Goal: Task Accomplishment & Management: Use online tool/utility

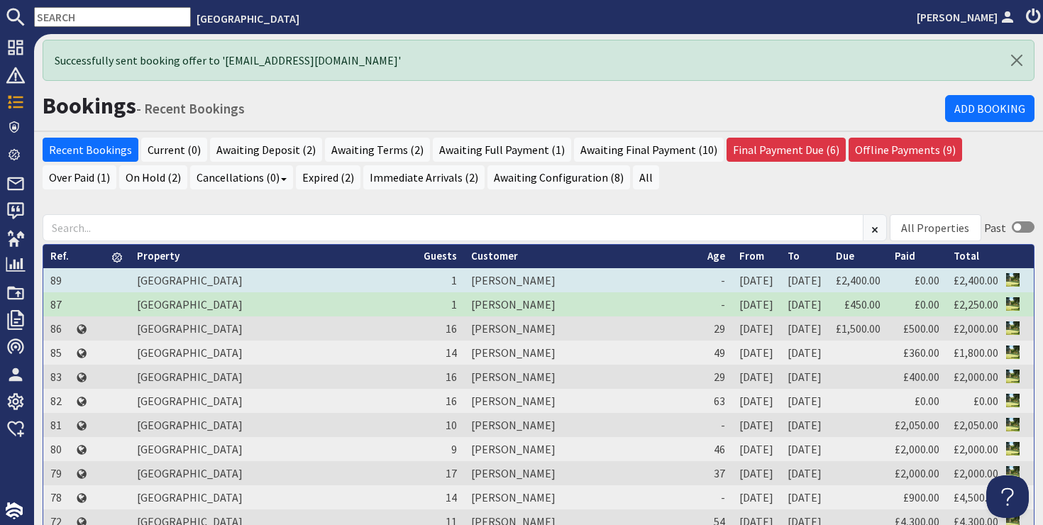
click at [464, 278] on td "[PERSON_NAME]" at bounding box center [582, 280] width 236 height 24
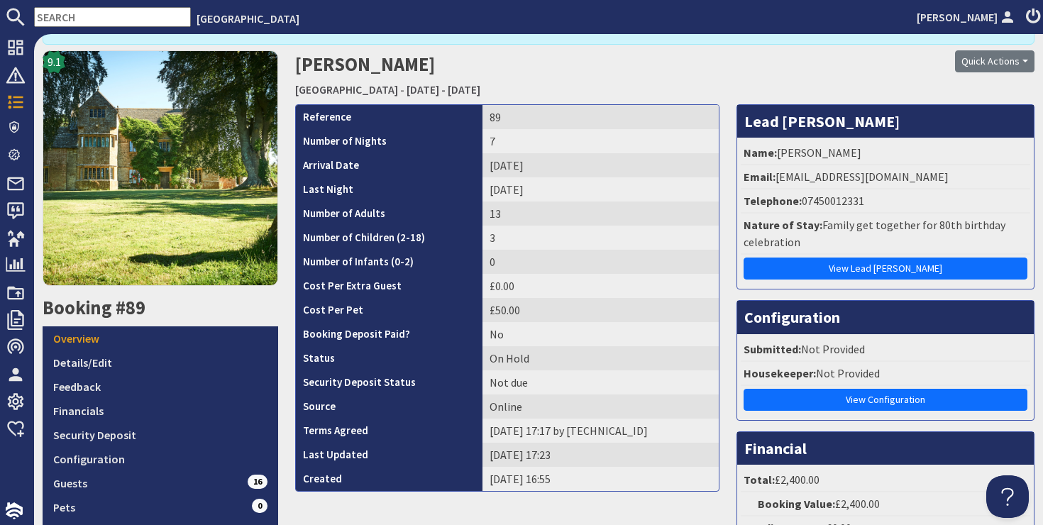
scroll to position [242, 0]
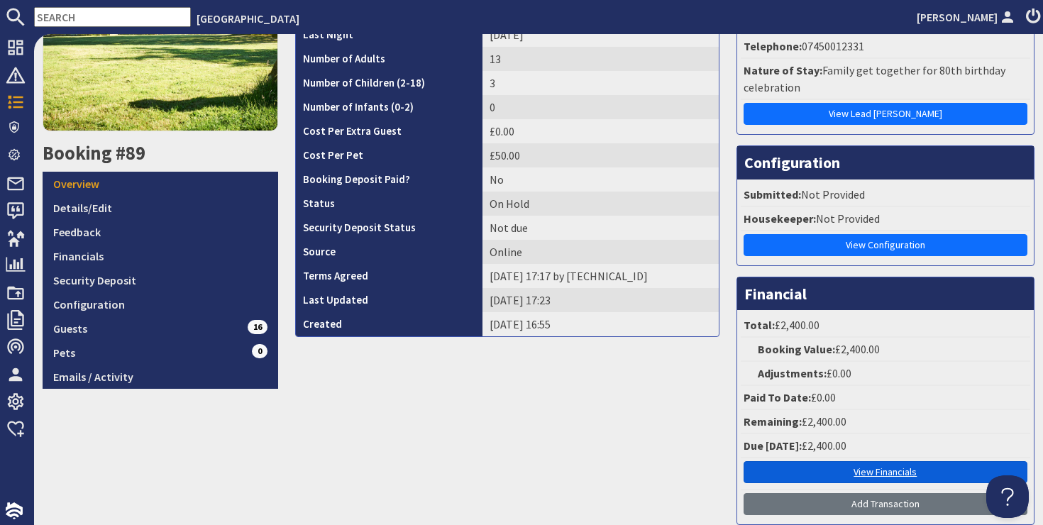
click at [859, 475] on link "View Financials" at bounding box center [886, 472] width 284 height 22
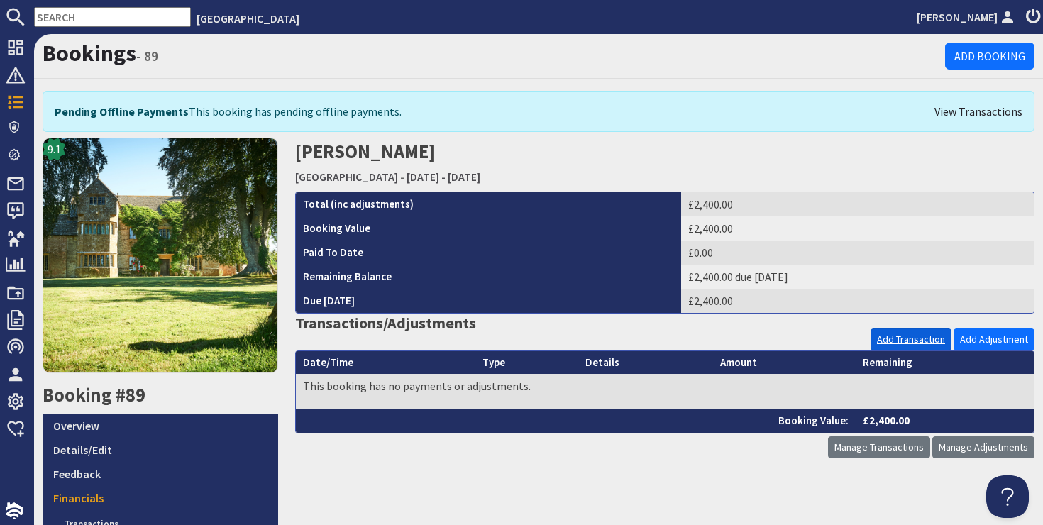
click at [905, 341] on link "Add Transaction" at bounding box center [911, 340] width 81 height 22
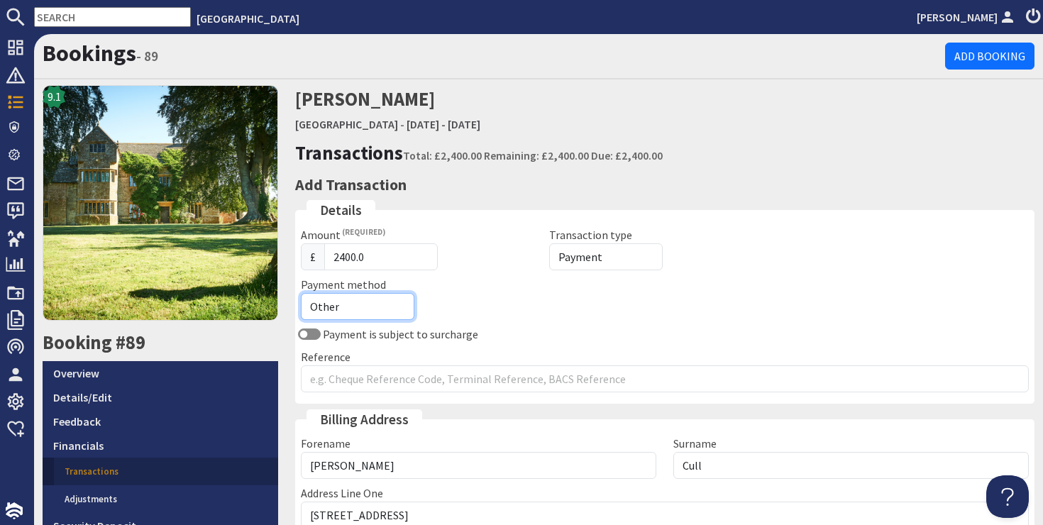
click at [346, 307] on select "Other Cash Bank Transfer Offline Card Cheque Online External" at bounding box center [358, 306] width 114 height 27
select select "offline_bank_transfer_payment"
click at [301, 293] on select "Other Cash Bank Transfer Offline Card Cheque Online External" at bounding box center [358, 306] width 114 height 27
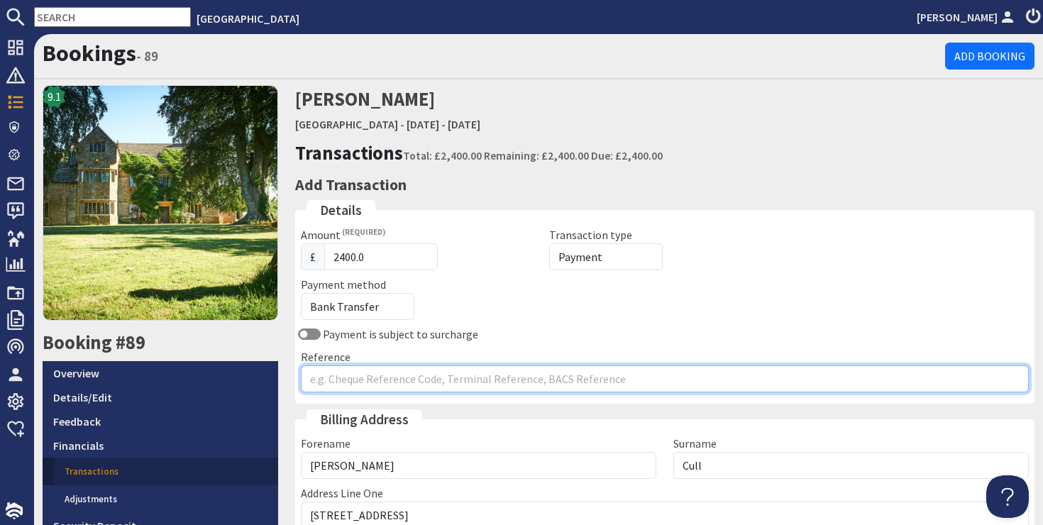
click at [351, 373] on input "Reference" at bounding box center [665, 379] width 729 height 27
type input "8"
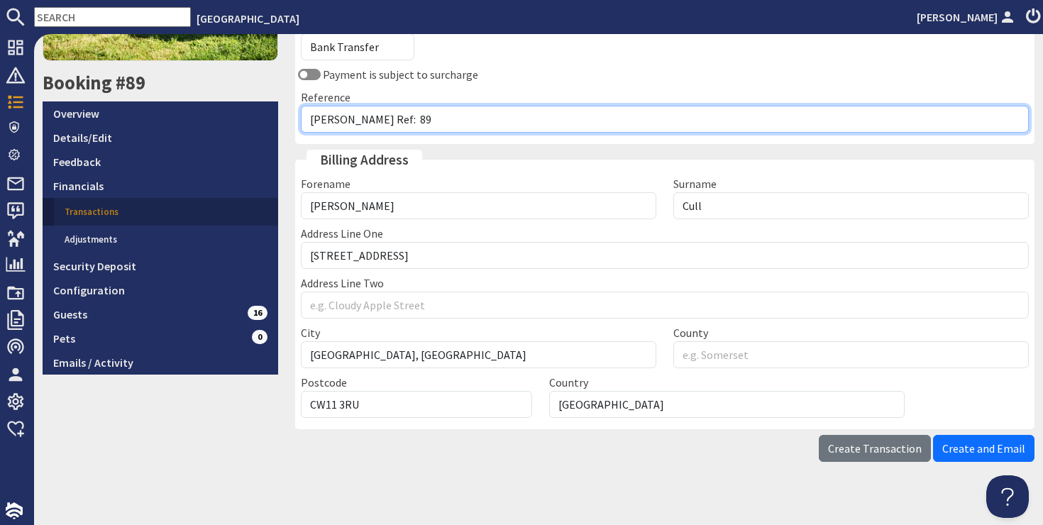
scroll to position [275, 0]
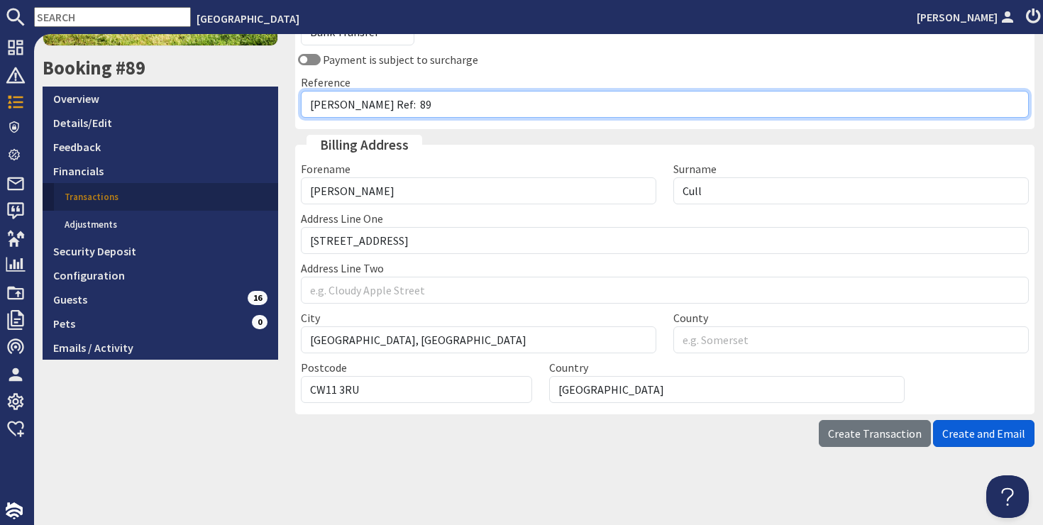
type input "[PERSON_NAME] Ref: 89"
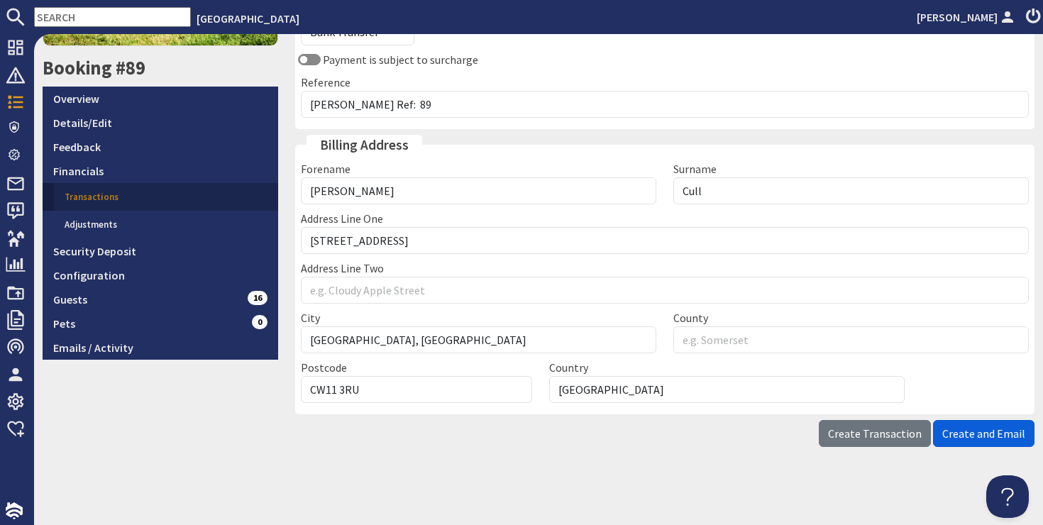
click at [952, 429] on span "Create and Email" at bounding box center [984, 434] width 83 height 14
